Goal: Task Accomplishment & Management: Use online tool/utility

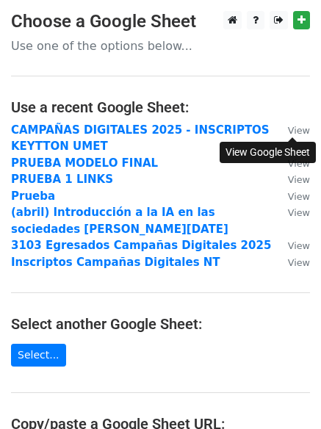
click at [301, 133] on small "View" at bounding box center [299, 130] width 22 height 11
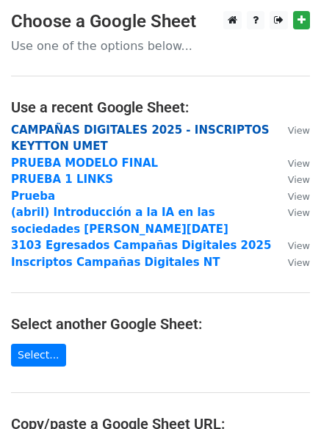
click at [112, 132] on strong "CAMPAÑAS DIGITALES 2025 - INSCRIPTOS KEYTTON UMET" at bounding box center [140, 138] width 258 height 30
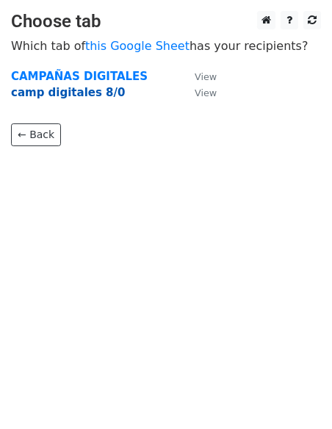
click at [79, 97] on strong "camp digitales 8/0" at bounding box center [68, 92] width 114 height 13
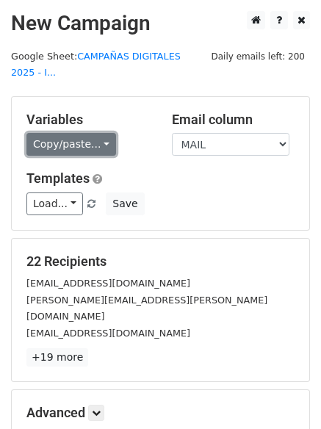
click at [84, 133] on link "Copy/paste..." at bounding box center [71, 144] width 90 height 23
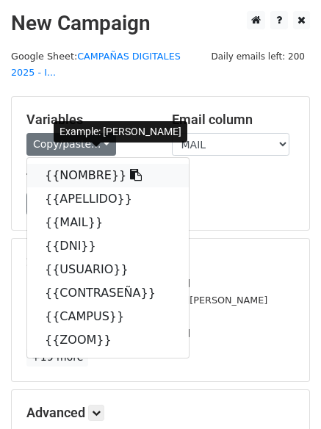
click at [70, 164] on link "{{NOMBRE}}" at bounding box center [107, 175] width 161 height 23
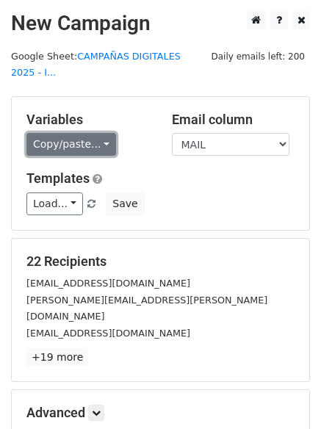
click at [82, 136] on link "Copy/paste..." at bounding box center [71, 144] width 90 height 23
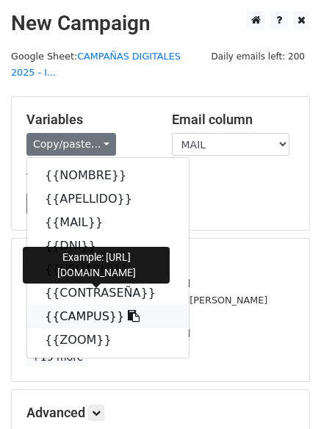
click at [79, 305] on link "{{CAMPUS}}" at bounding box center [107, 316] width 161 height 23
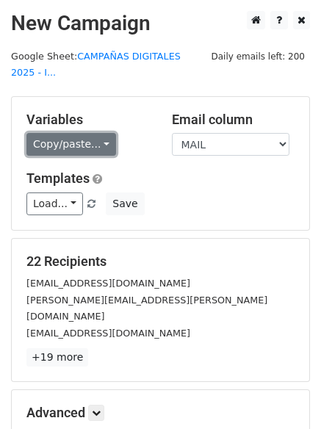
click at [82, 133] on link "Copy/paste..." at bounding box center [71, 144] width 90 height 23
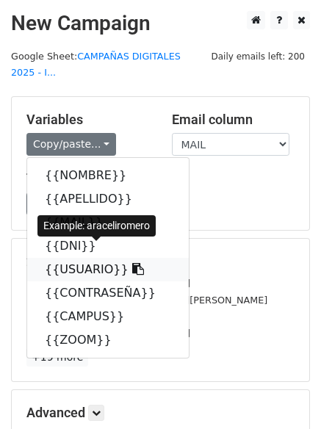
click at [73, 258] on link "{{USUARIO}}" at bounding box center [107, 269] width 161 height 23
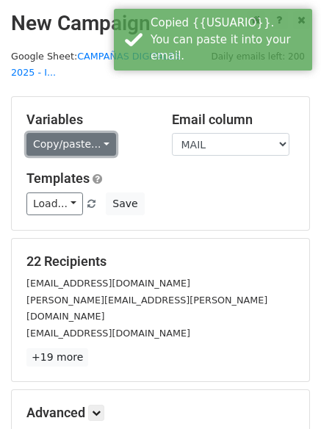
click at [65, 133] on link "Copy/paste..." at bounding box center [71, 144] width 90 height 23
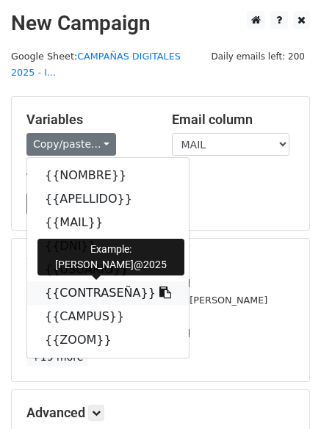
click at [95, 281] on link "{{CONTRASEÑA}}" at bounding box center [107, 292] width 161 height 23
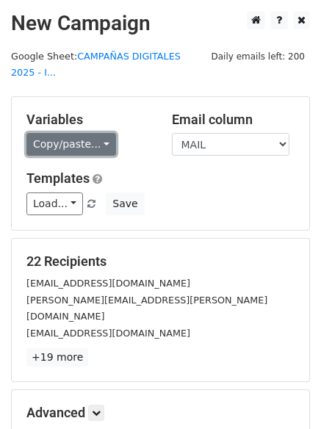
click at [103, 133] on link "Copy/paste..." at bounding box center [71, 144] width 90 height 23
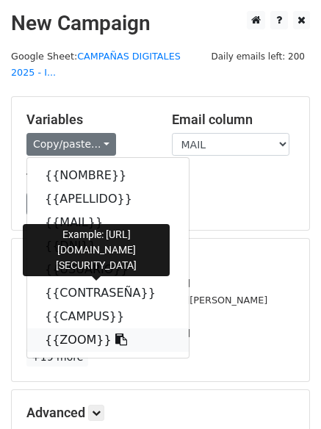
click at [78, 328] on link "{{ZOOM}}" at bounding box center [107, 339] width 161 height 23
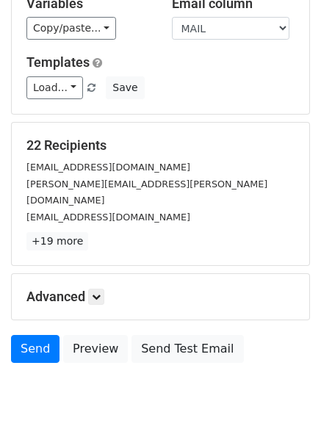
scroll to position [142, 0]
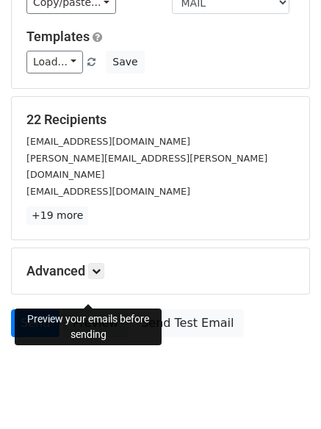
click at [95, 309] on link "Preview" at bounding box center [95, 323] width 65 height 28
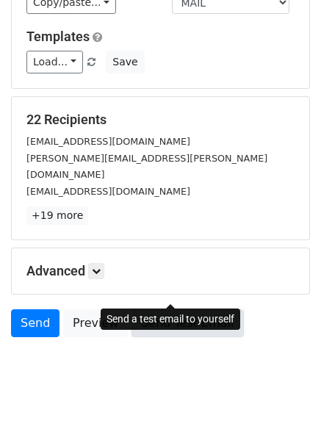
click at [167, 309] on link "Send Test Email" at bounding box center [187, 323] width 112 height 28
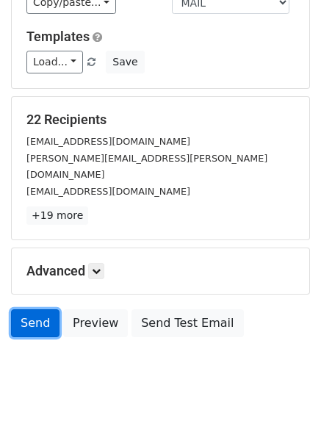
click at [41, 309] on link "Send" at bounding box center [35, 323] width 48 height 28
